Goal: Transaction & Acquisition: Download file/media

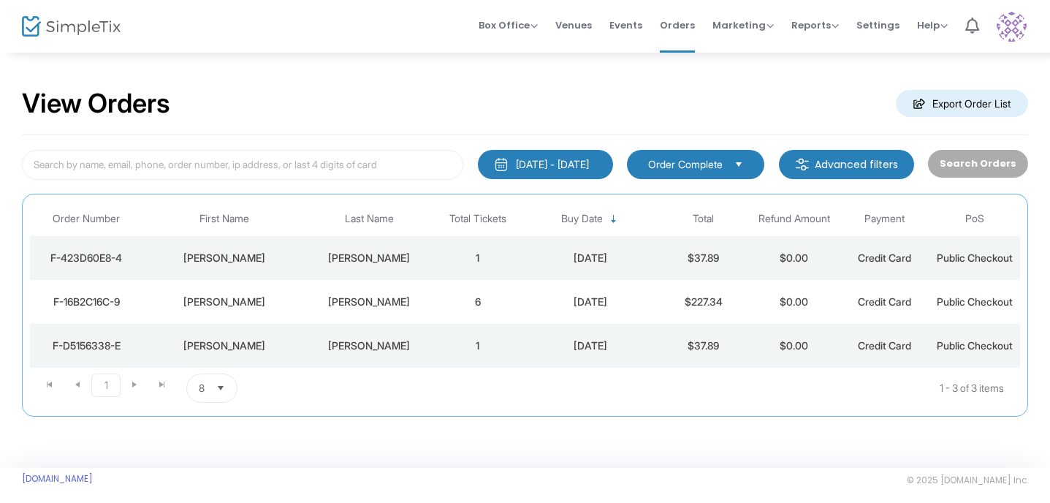
click at [957, 104] on m-button "Export Order List" at bounding box center [962, 103] width 132 height 27
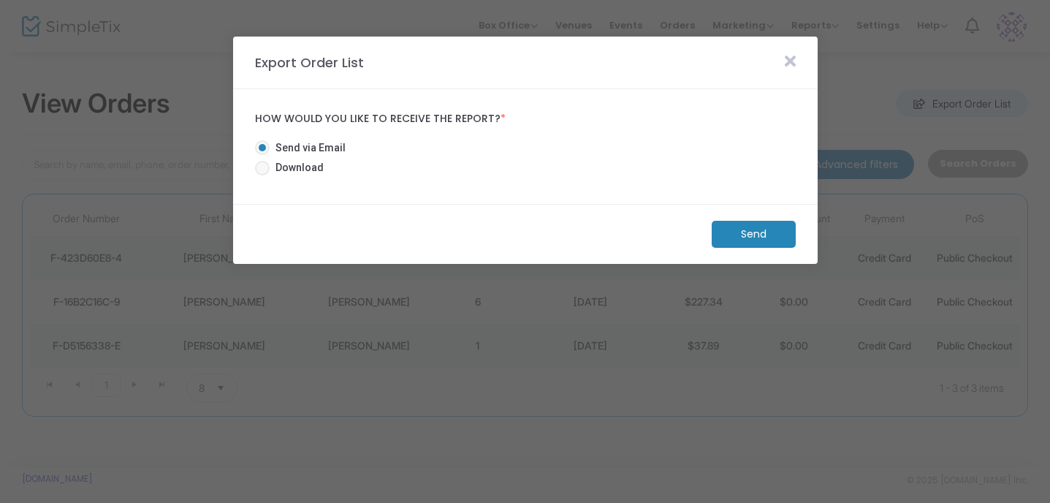
click at [295, 165] on span "Download" at bounding box center [297, 167] width 54 height 15
click at [262, 175] on input "Download" at bounding box center [262, 175] width 1 height 1
radio input "true"
click at [731, 233] on m-button "Download" at bounding box center [741, 234] width 109 height 27
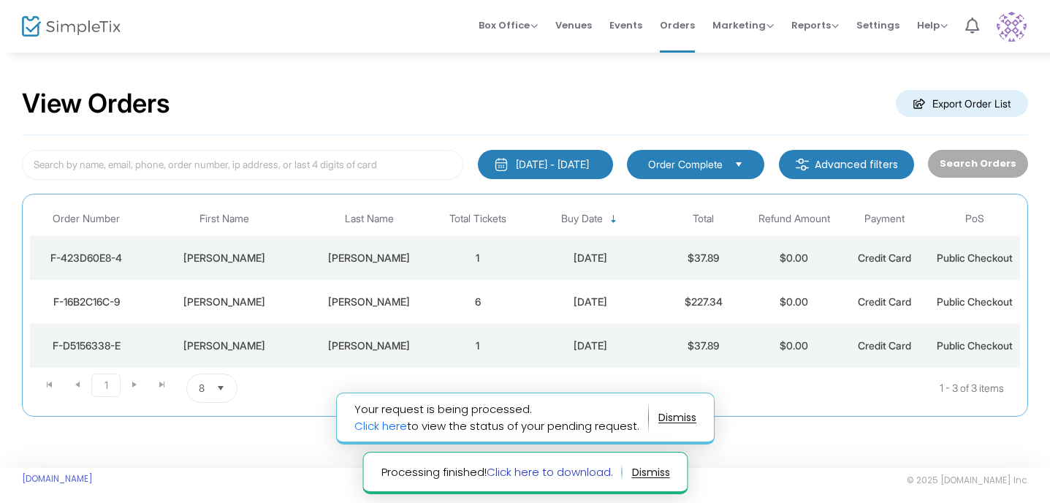
click at [545, 473] on link "Click here to download." at bounding box center [549, 471] width 126 height 15
